Goal: Find specific page/section: Locate a particular part of the current website

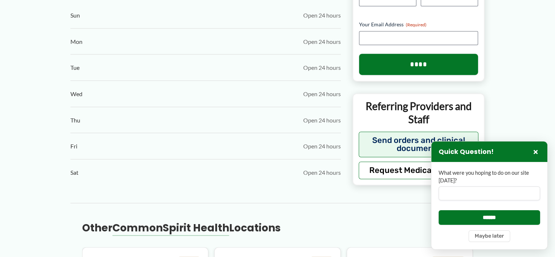
scroll to position [398, 0]
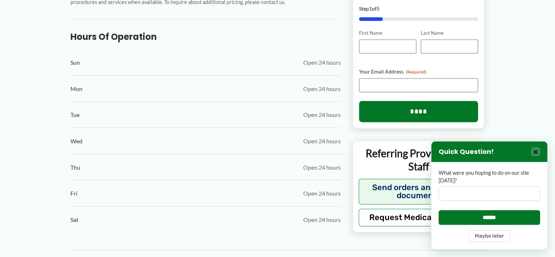
click at [532, 153] on button "×" at bounding box center [536, 151] width 9 height 9
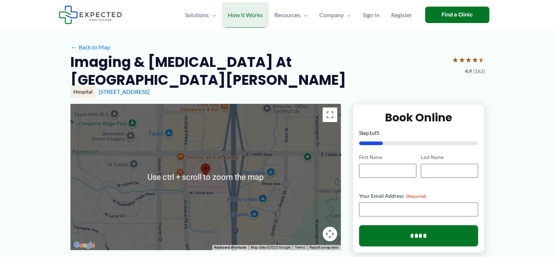
scroll to position [0, 0]
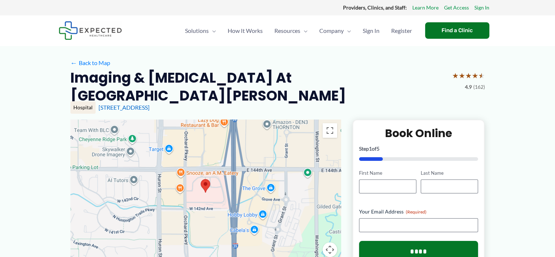
drag, startPoint x: 193, startPoint y: 90, endPoint x: 72, endPoint y: 79, distance: 121.4
click at [72, 79] on h2 "Imaging & [MEDICAL_DATA] at [GEOGRAPHIC_DATA][PERSON_NAME]" at bounding box center [258, 87] width 376 height 36
copy h2 "Imaging & [MEDICAL_DATA] at [GEOGRAPHIC_DATA][PERSON_NAME]"
